Goal: Information Seeking & Learning: Learn about a topic

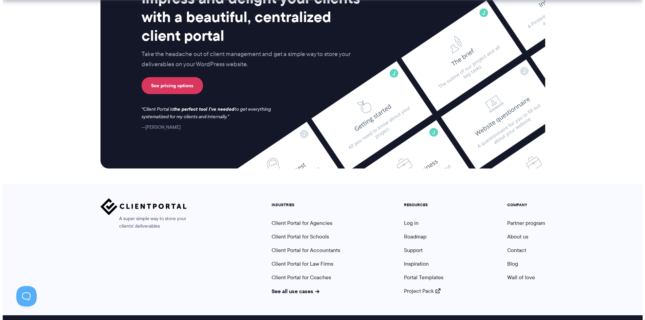
scroll to position [2802, 0]
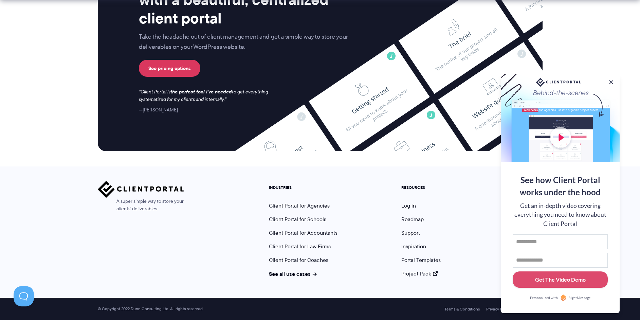
click at [67, 135] on section "Impress and delight your clients with a beautiful, centralized client portal Ta…" at bounding box center [320, 43] width 640 height 245
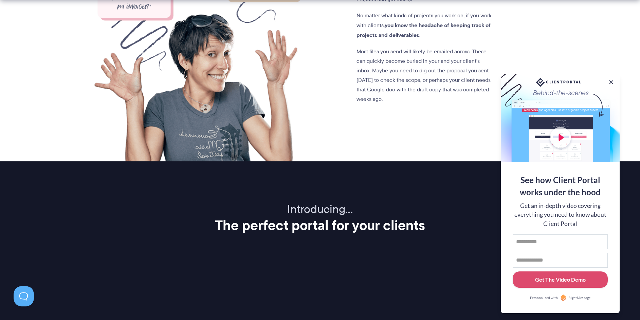
scroll to position [833, 0]
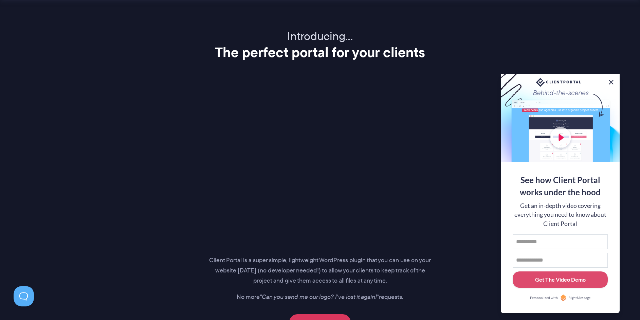
click at [612, 81] on button at bounding box center [611, 82] width 8 height 8
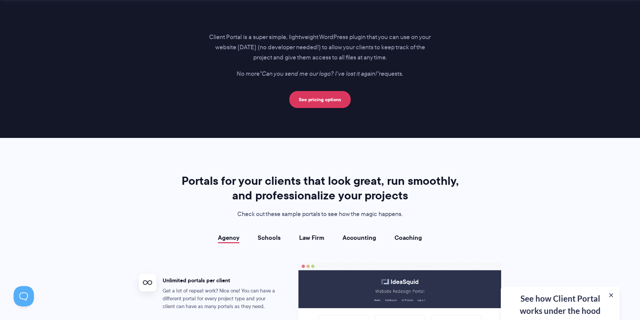
scroll to position [1156, 0]
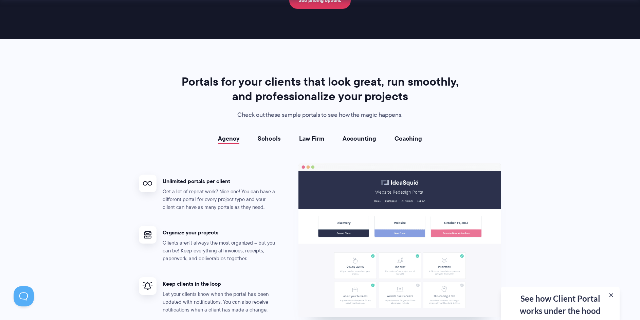
click at [545, 298] on div "See how Client Portal works under the hood Get an in-depth video covering every…" at bounding box center [560, 303] width 119 height 33
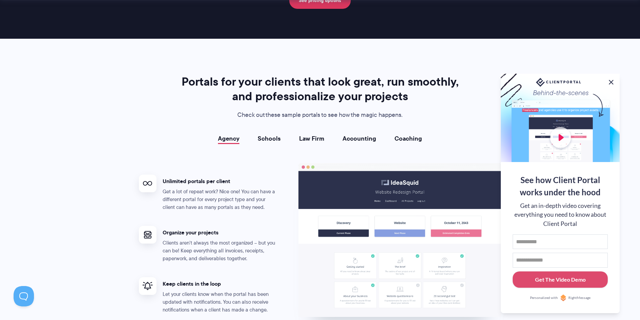
click at [612, 81] on button at bounding box center [611, 82] width 8 height 8
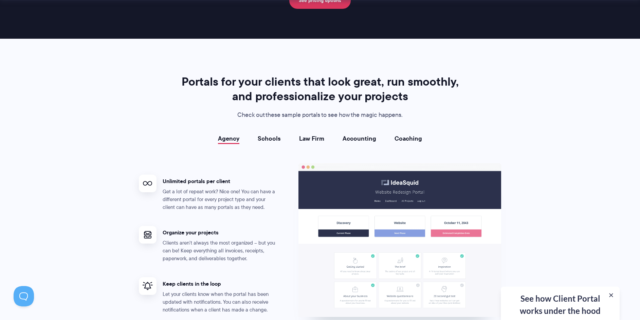
click at [264, 138] on link "Schools" at bounding box center [269, 138] width 23 height 7
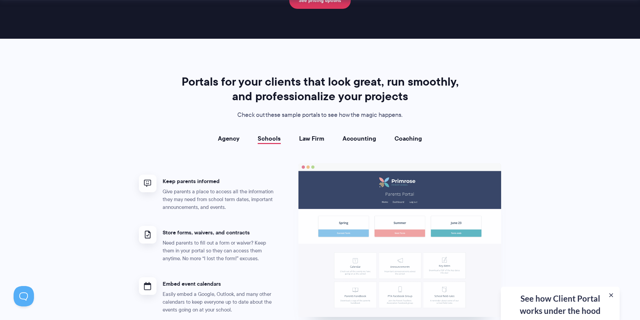
click at [315, 136] on link "Law Firm" at bounding box center [311, 138] width 25 height 7
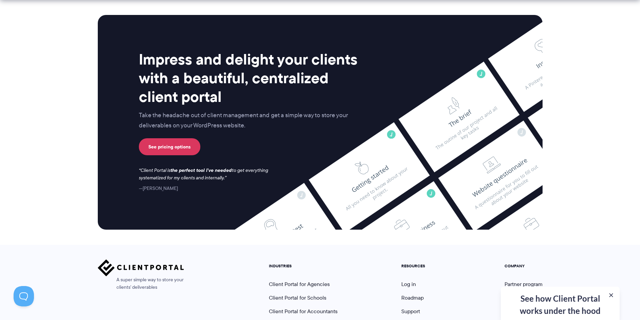
scroll to position [2756, 0]
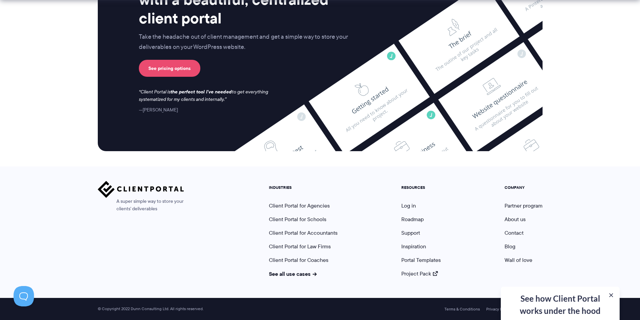
click at [148, 68] on link "See pricing options" at bounding box center [169, 68] width 61 height 17
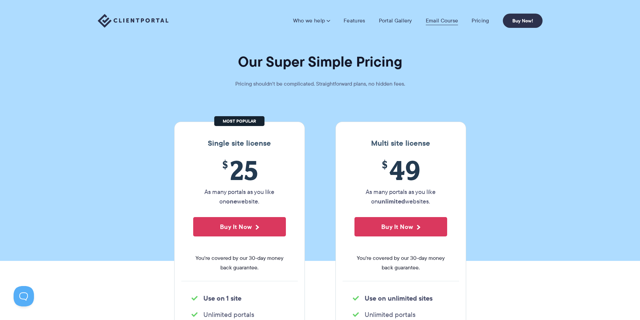
click at [446, 24] on link "Email Course" at bounding box center [442, 20] width 33 height 7
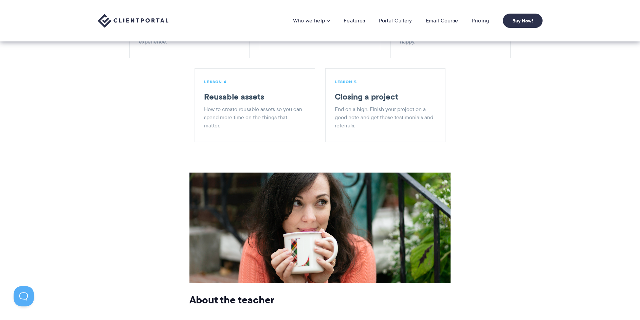
scroll to position [909, 0]
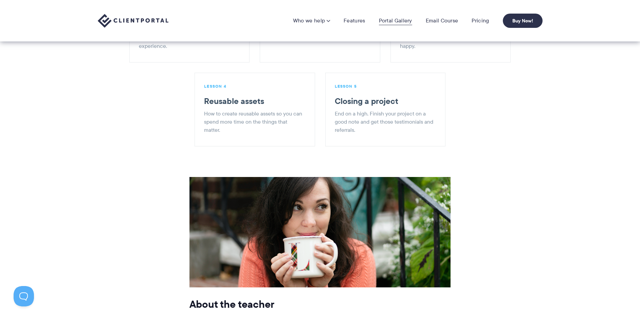
click at [392, 17] on link "Portal Gallery" at bounding box center [395, 20] width 33 height 7
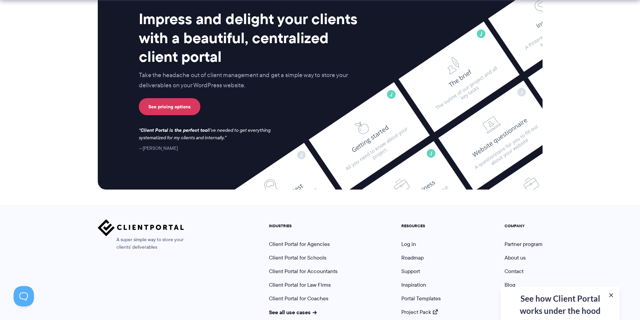
scroll to position [1781, 0]
